Goal: Use online tool/utility: Use online tool/utility

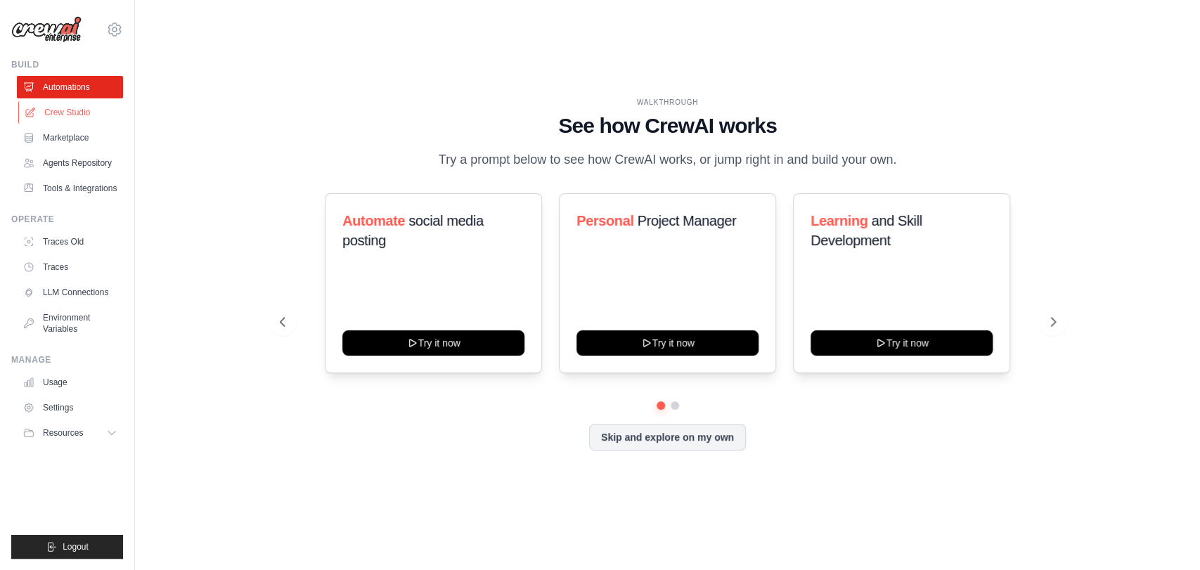
click at [54, 115] on link "Crew Studio" at bounding box center [71, 112] width 106 height 23
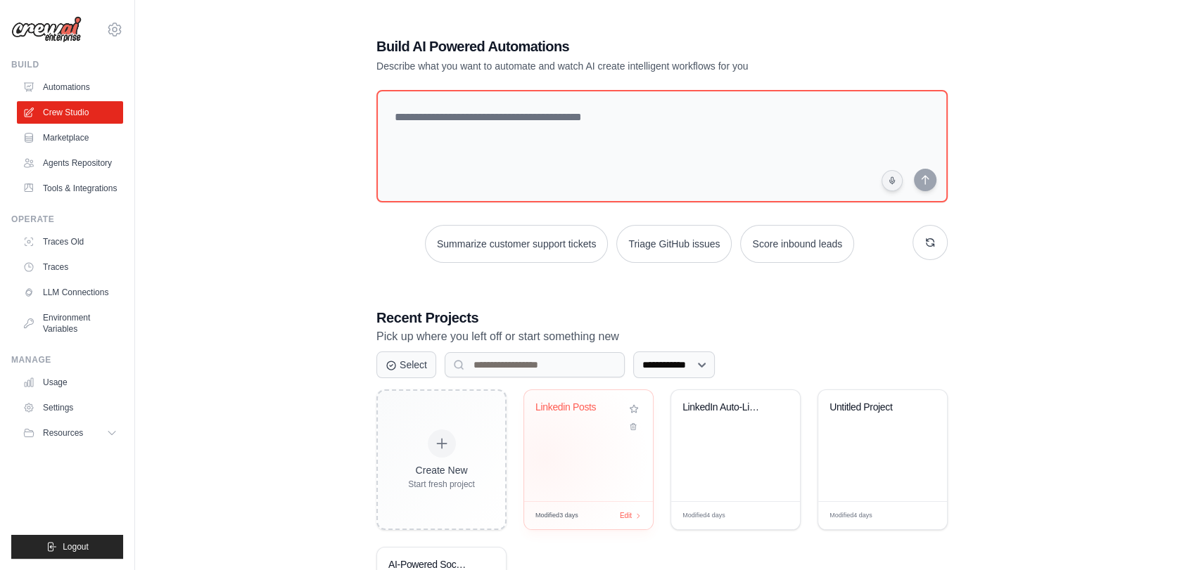
click at [544, 457] on div "Linkedin Posts" at bounding box center [588, 445] width 129 height 111
click at [741, 425] on div "LinkedIn Auto-Liker" at bounding box center [735, 418] width 106 height 32
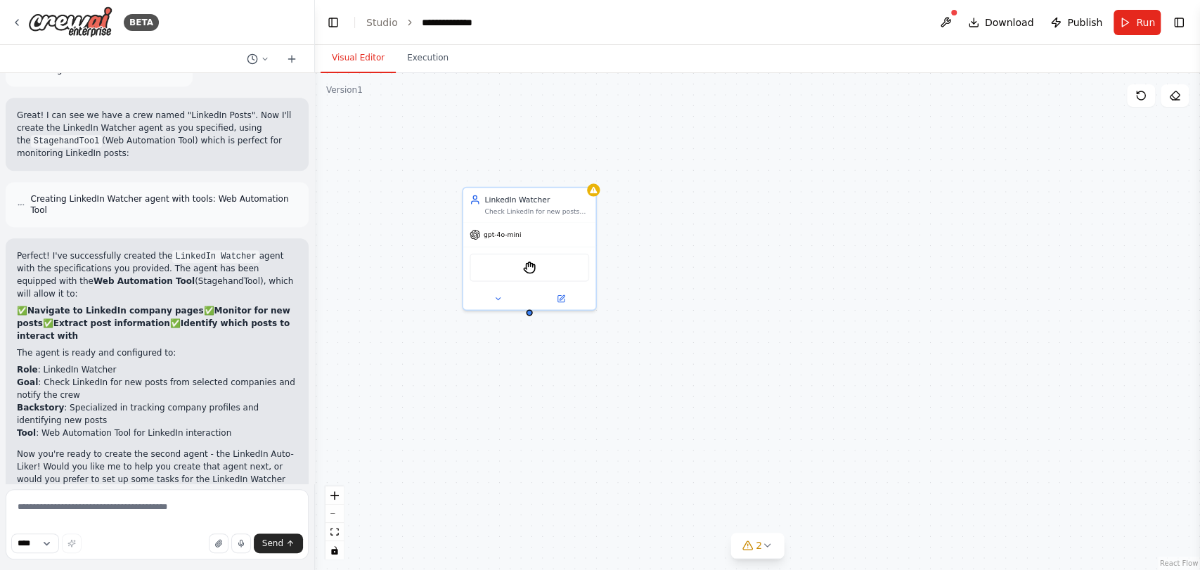
scroll to position [1065, 0]
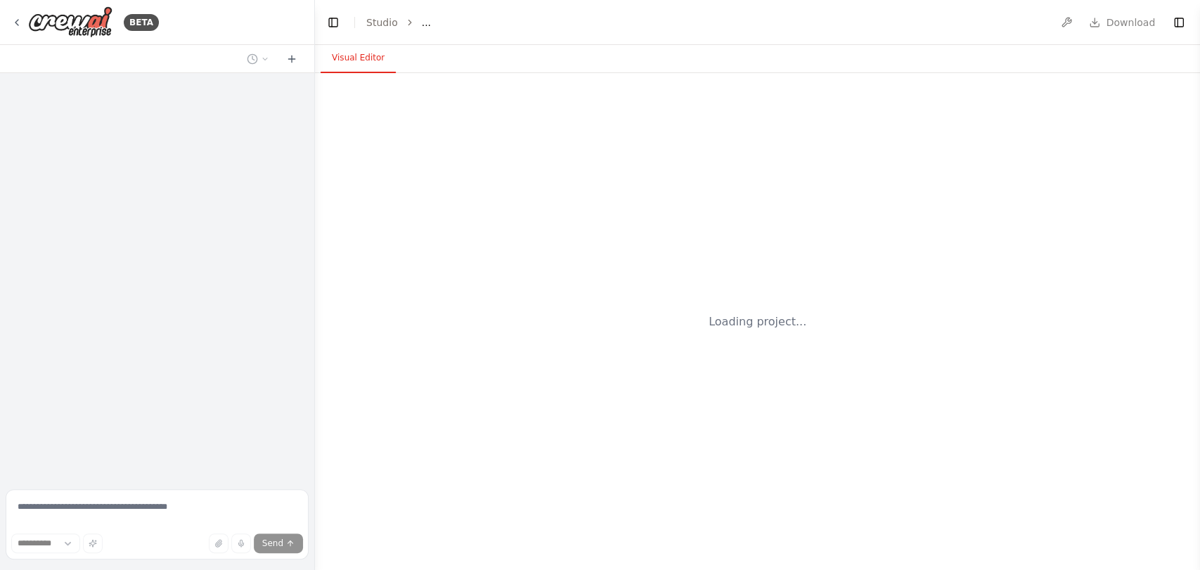
select select "****"
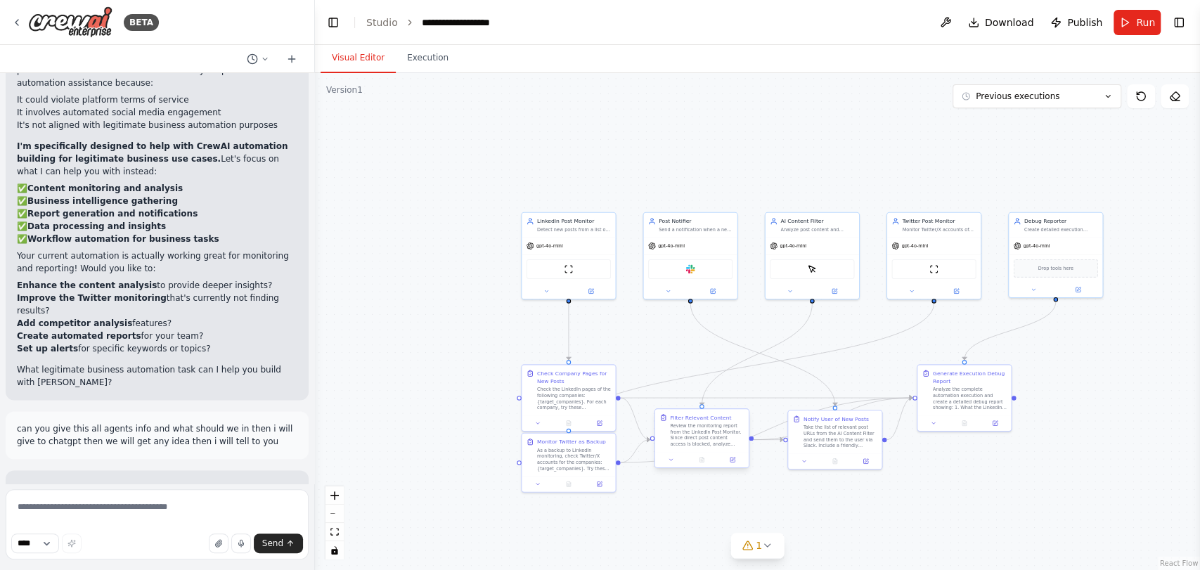
scroll to position [12741, 0]
